Goal: Task Accomplishment & Management: Use online tool/utility

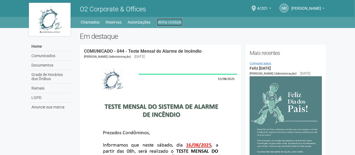
click at [169, 24] on link "Minha Unidade" at bounding box center [170, 22] width 26 height 8
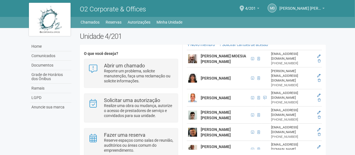
scroll to position [141, 0]
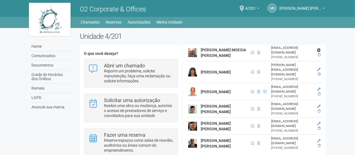
click at [319, 52] on icon at bounding box center [318, 50] width 3 height 3
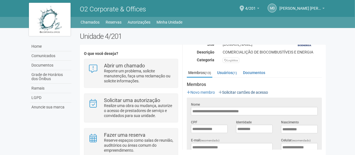
scroll to position [143, 0]
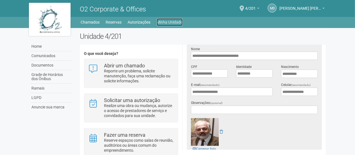
click at [167, 24] on link "Minha Unidade" at bounding box center [170, 22] width 26 height 8
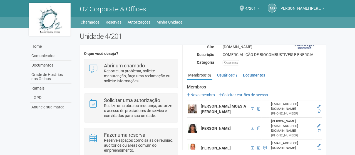
scroll to position [139, 0]
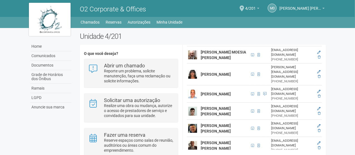
click at [209, 60] on strong "[PERSON_NAME] MOESIA [PERSON_NAME]" at bounding box center [223, 55] width 45 height 10
click at [192, 58] on img at bounding box center [192, 55] width 9 height 9
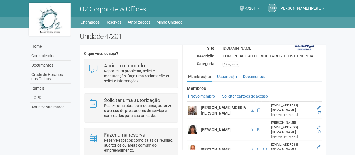
scroll to position [83, 0]
click at [239, 96] on link "Solicitar cartões de acesso" at bounding box center [242, 96] width 49 height 4
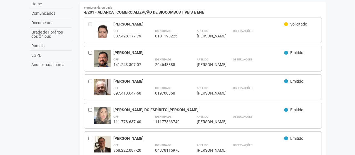
scroll to position [56, 0]
